Goal: Information Seeking & Learning: Learn about a topic

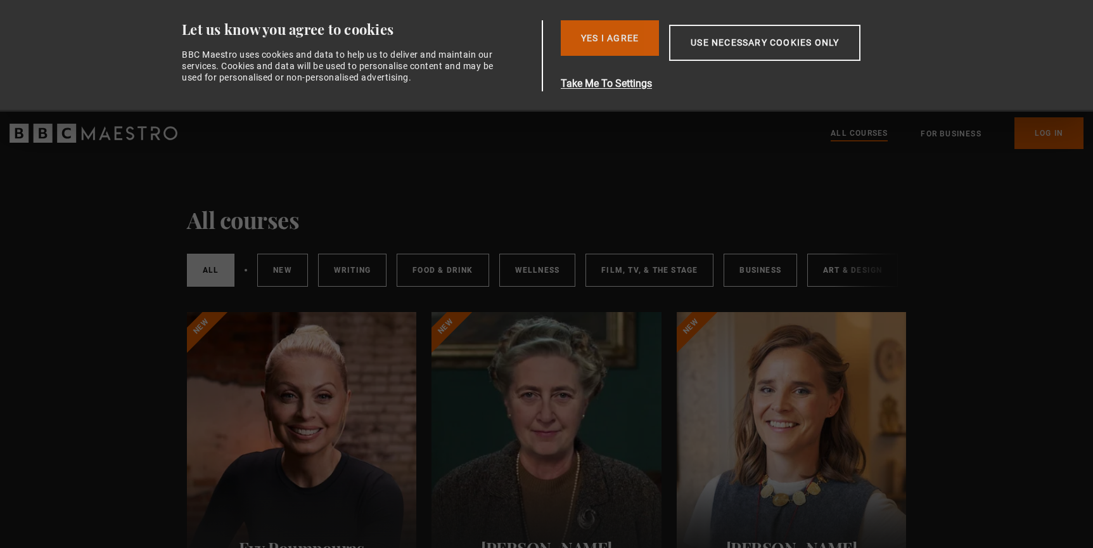
click at [610, 51] on button "Yes I Agree" at bounding box center [610, 37] width 98 height 35
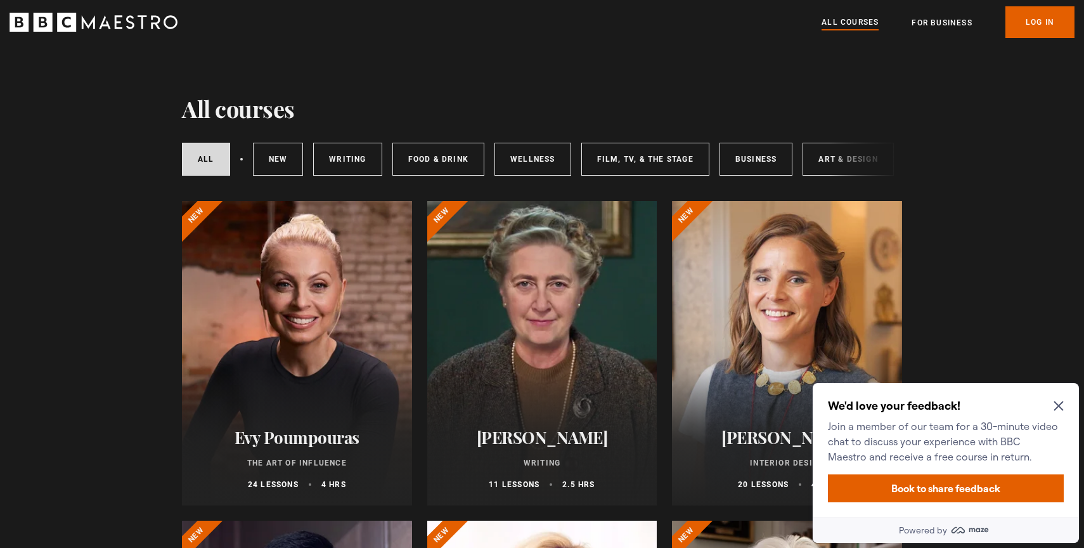
click at [1062, 406] on icon "Close Maze Prompt" at bounding box center [1058, 406] width 10 height 10
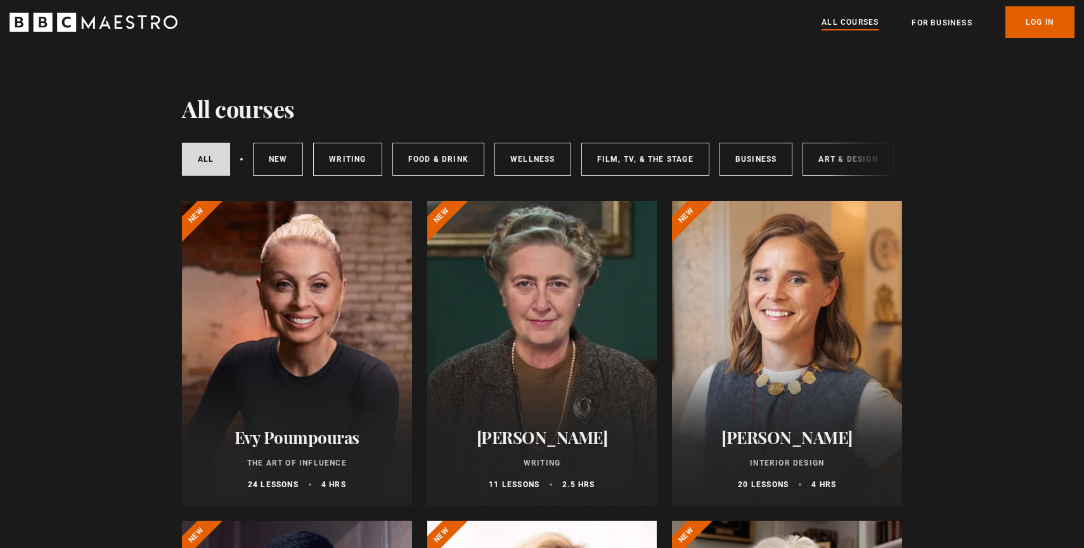
click at [354, 347] on div at bounding box center [297, 353] width 230 height 304
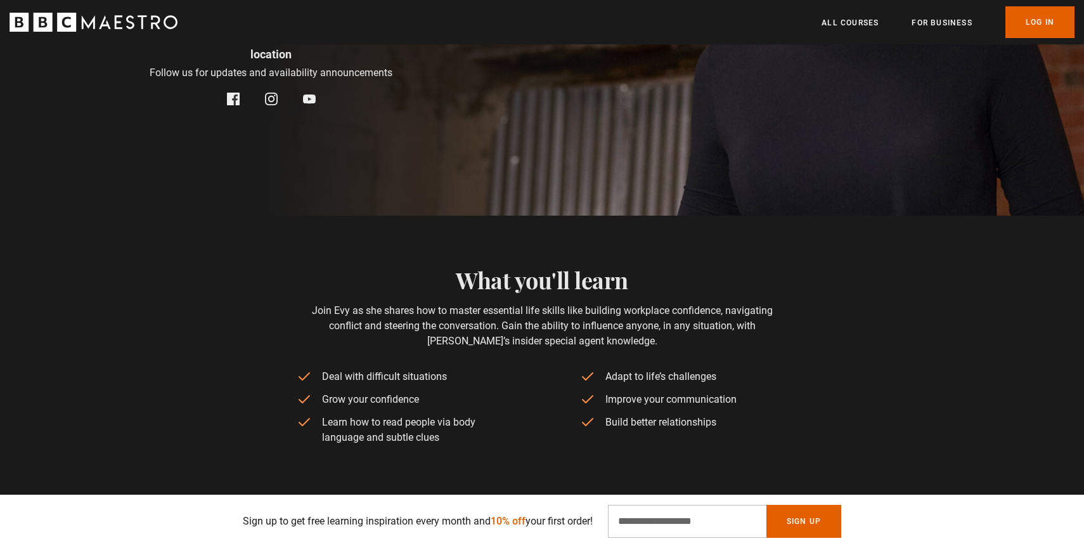
scroll to position [469, 0]
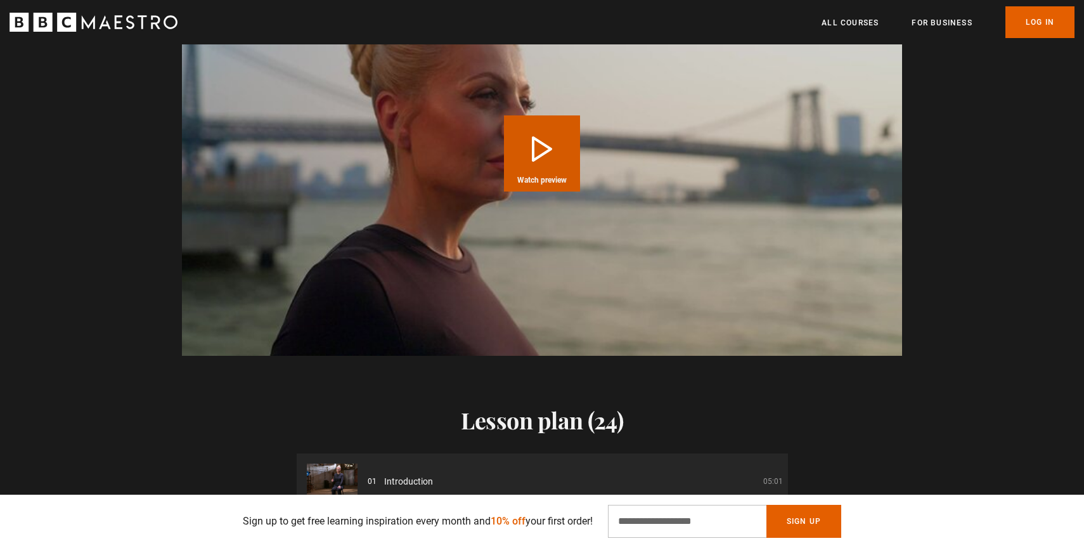
click at [536, 181] on span "Watch preview" at bounding box center [541, 180] width 49 height 8
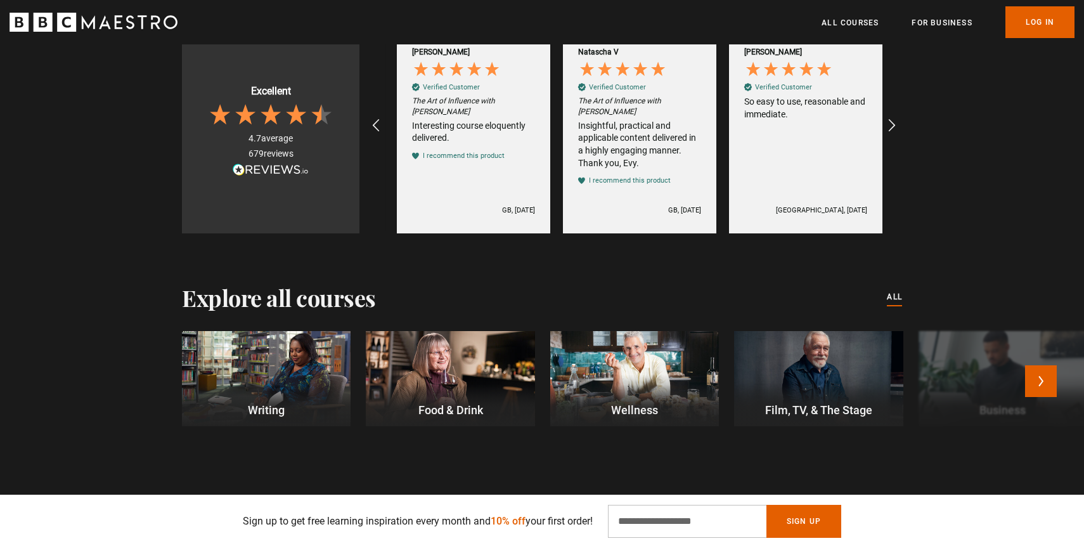
scroll to position [0, 1660]
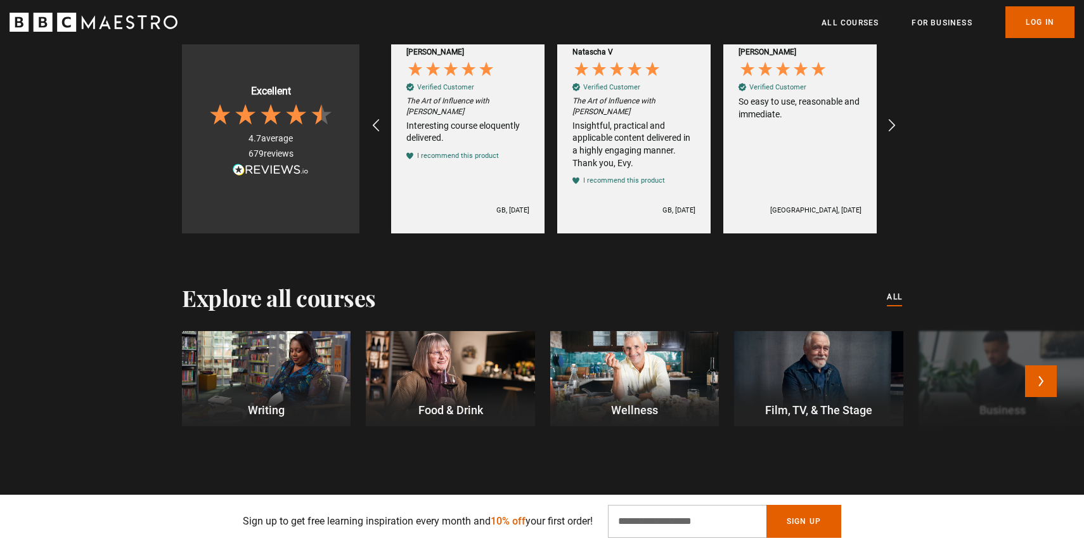
click at [840, 386] on div at bounding box center [818, 378] width 169 height 95
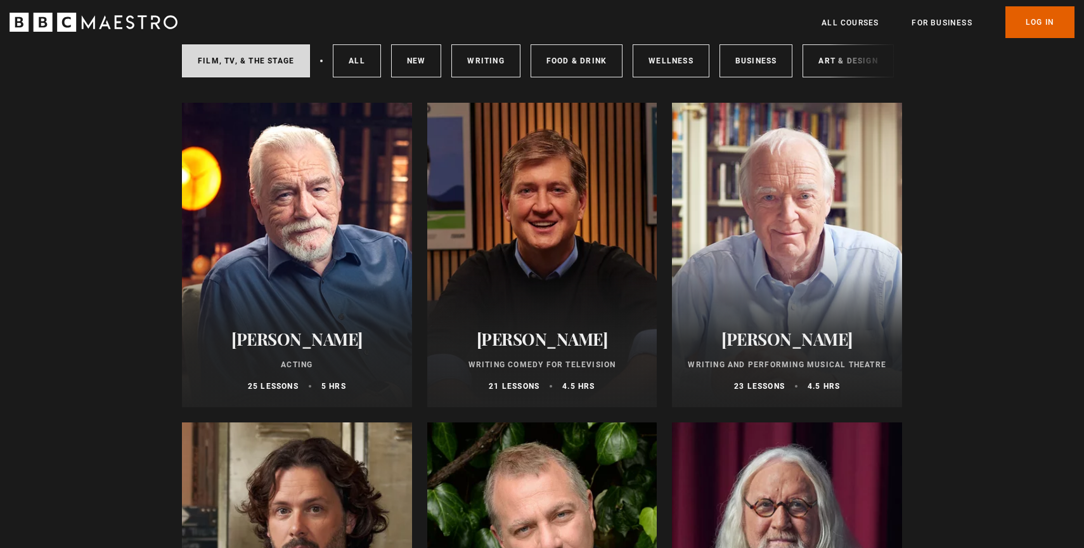
scroll to position [114, 0]
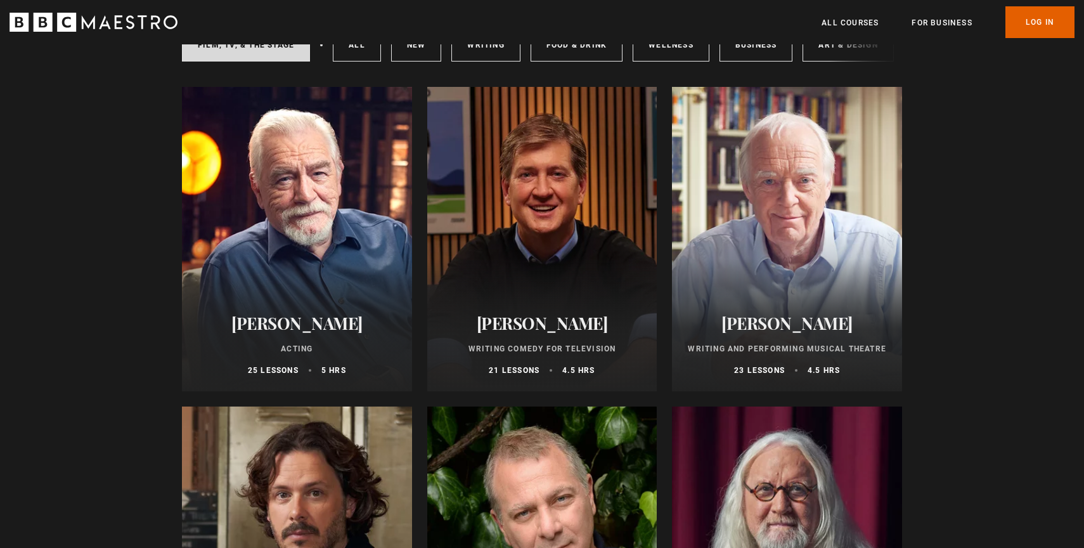
click at [318, 252] on div at bounding box center [297, 239] width 230 height 304
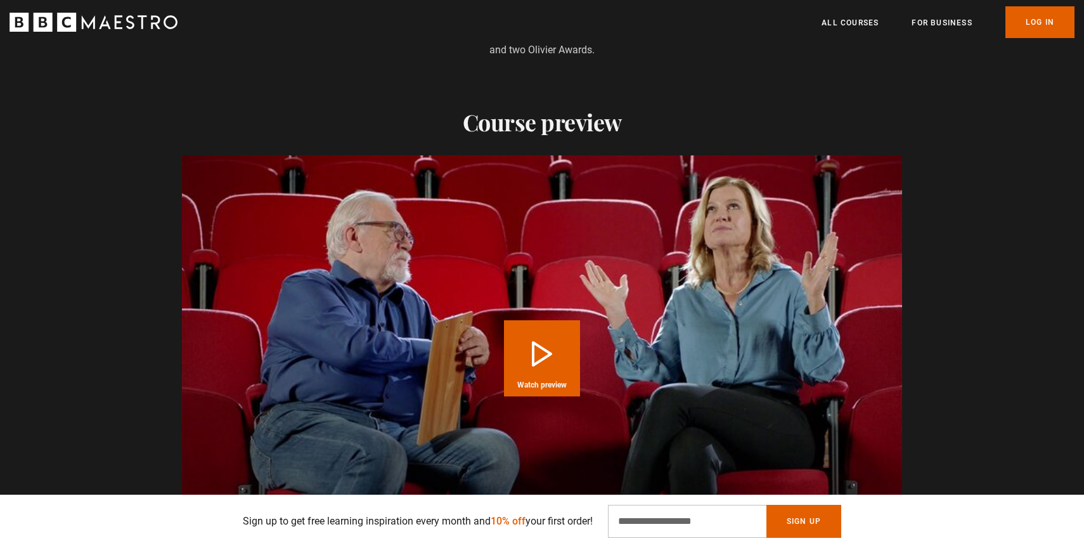
scroll to position [1008, 0]
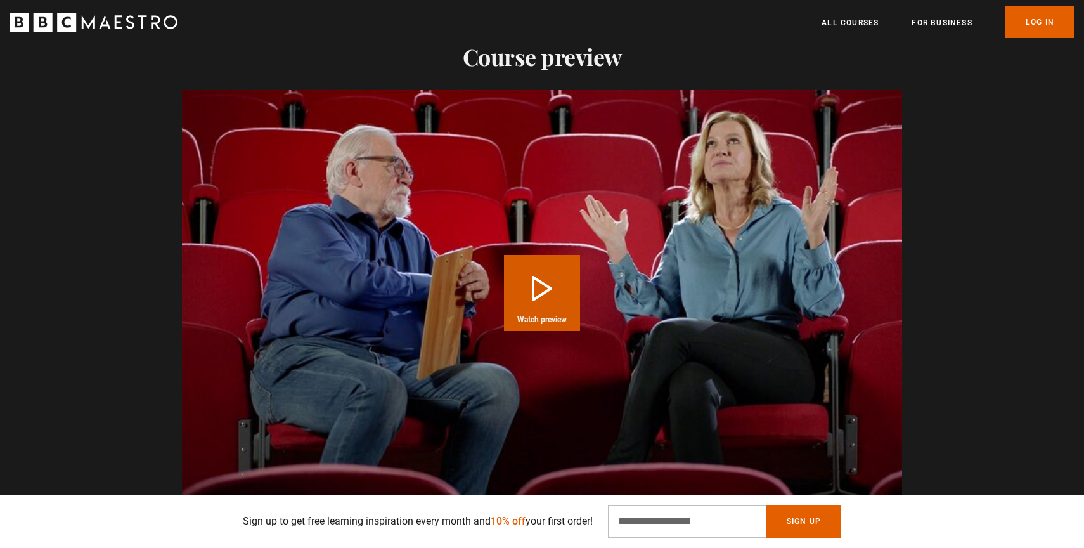
click at [546, 264] on button "Play Course overview for Acting with Brian Cox Watch preview" at bounding box center [542, 293] width 76 height 76
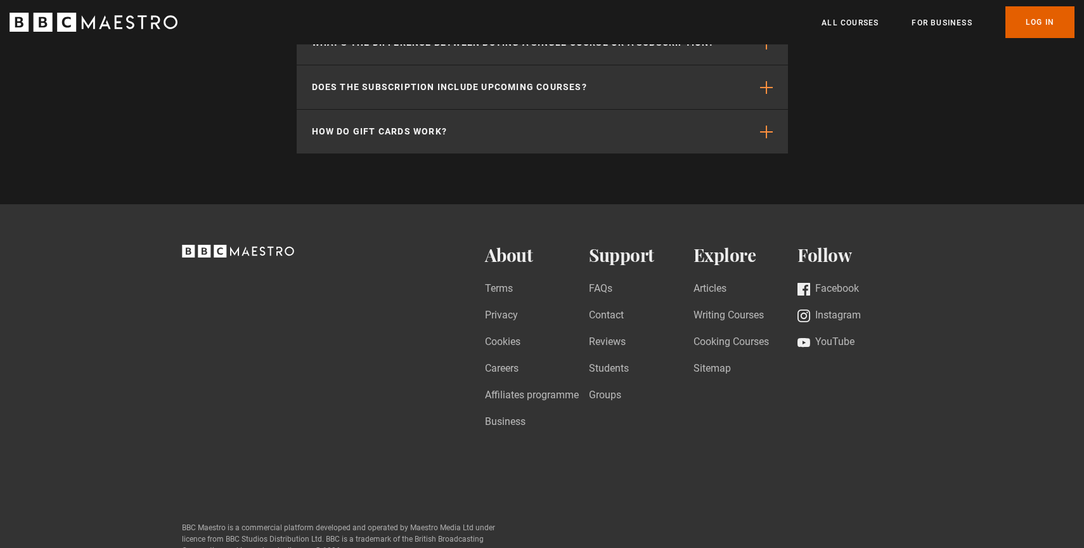
scroll to position [0, 1827]
click at [943, 265] on div "About Terms Privacy Cookies Careers Affiliates programme Business Support FAQs …" at bounding box center [542, 409] width 816 height 328
